Goal: Information Seeking & Learning: Learn about a topic

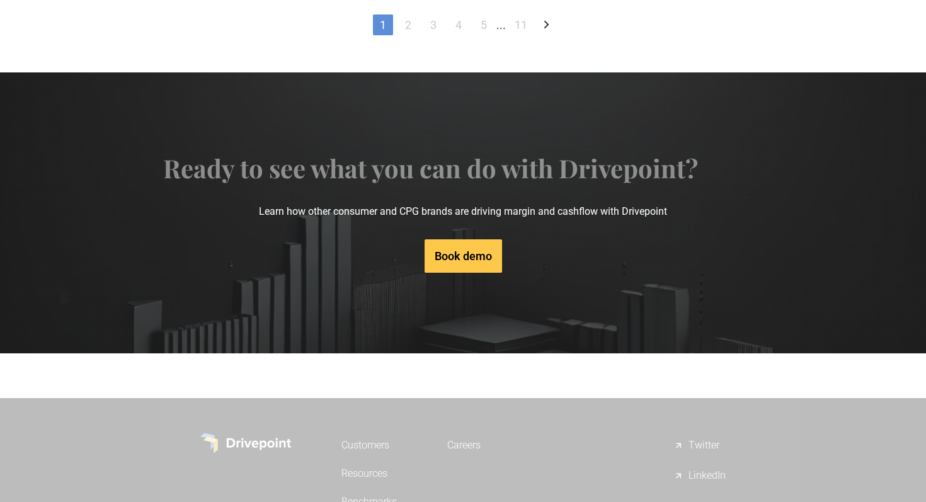
scroll to position [1093, 0]
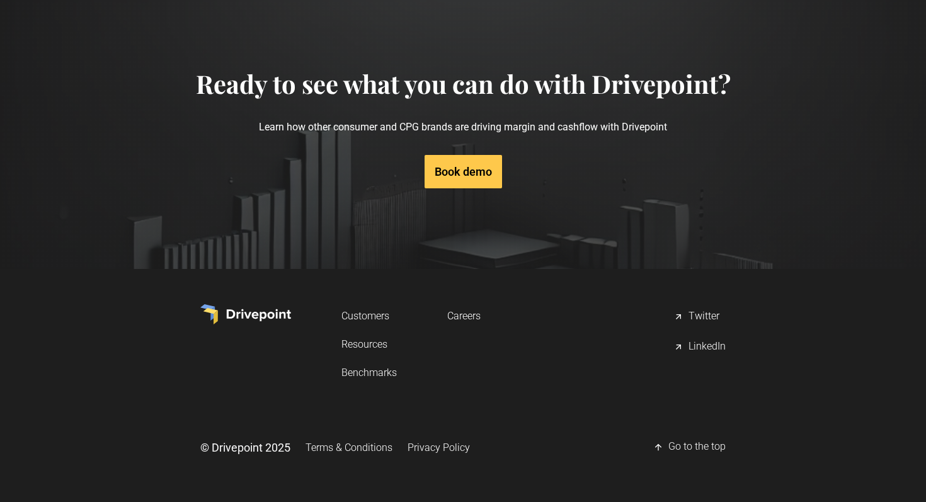
click at [369, 338] on link "Resources" at bounding box center [369, 344] width 55 height 23
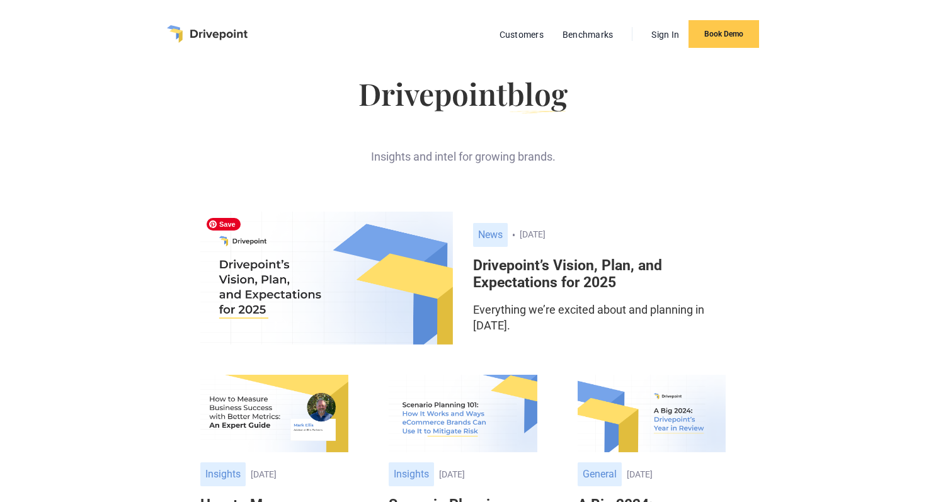
click at [355, 252] on img at bounding box center [326, 278] width 253 height 133
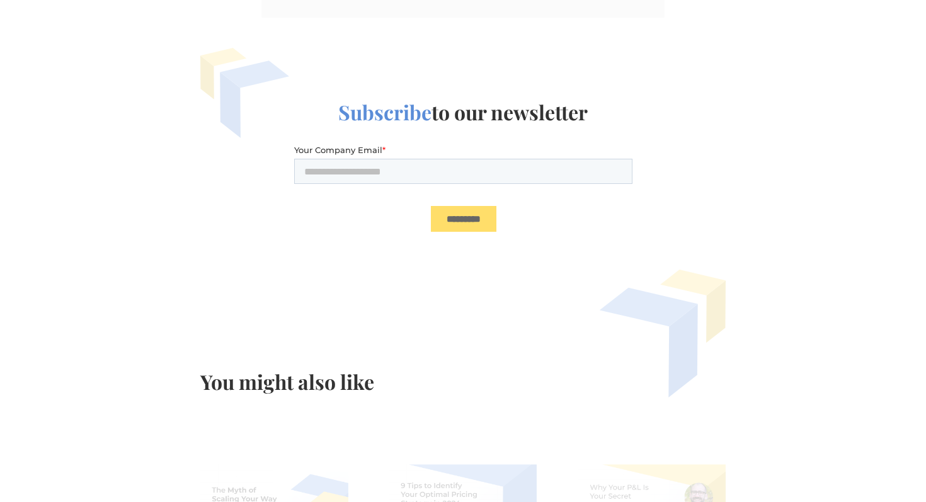
scroll to position [2103, 0]
